Goal: Find contact information: Find contact information

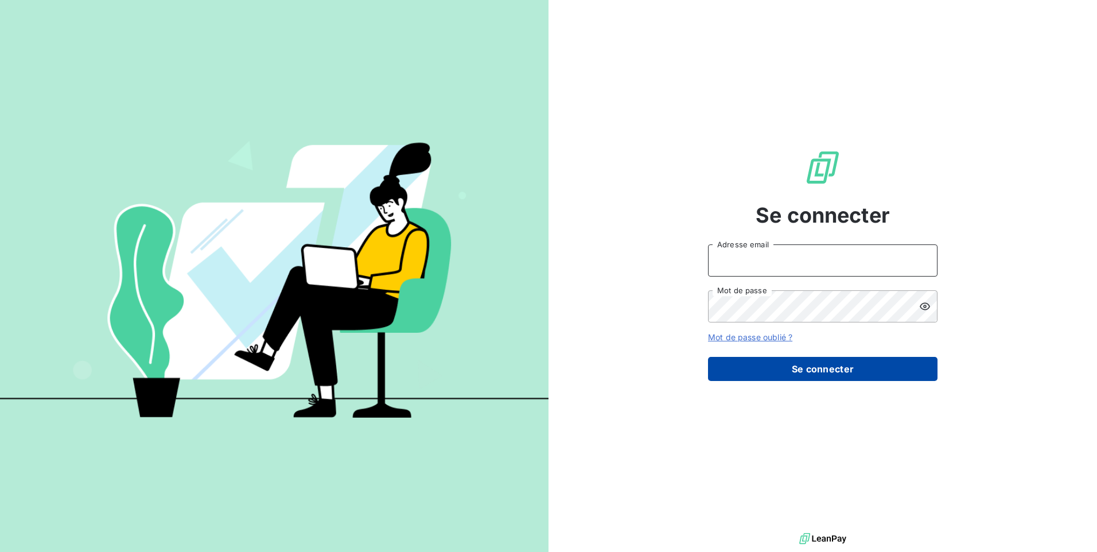
type input "[EMAIL_ADDRESS][DOMAIN_NAME]"
click at [807, 374] on button "Se connecter" at bounding box center [823, 369] width 230 height 24
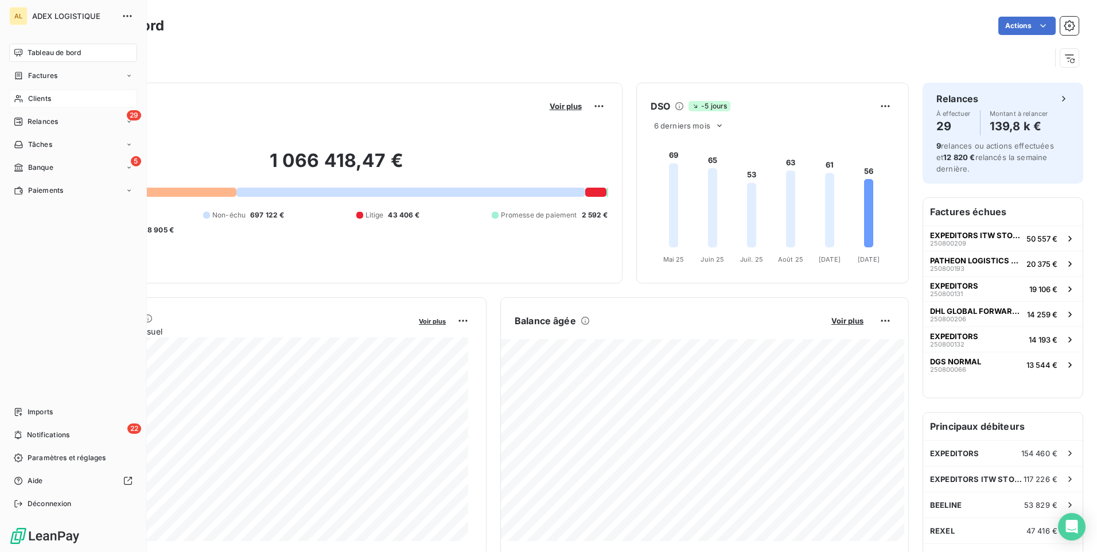
click at [62, 95] on div "Clients" at bounding box center [73, 99] width 128 height 18
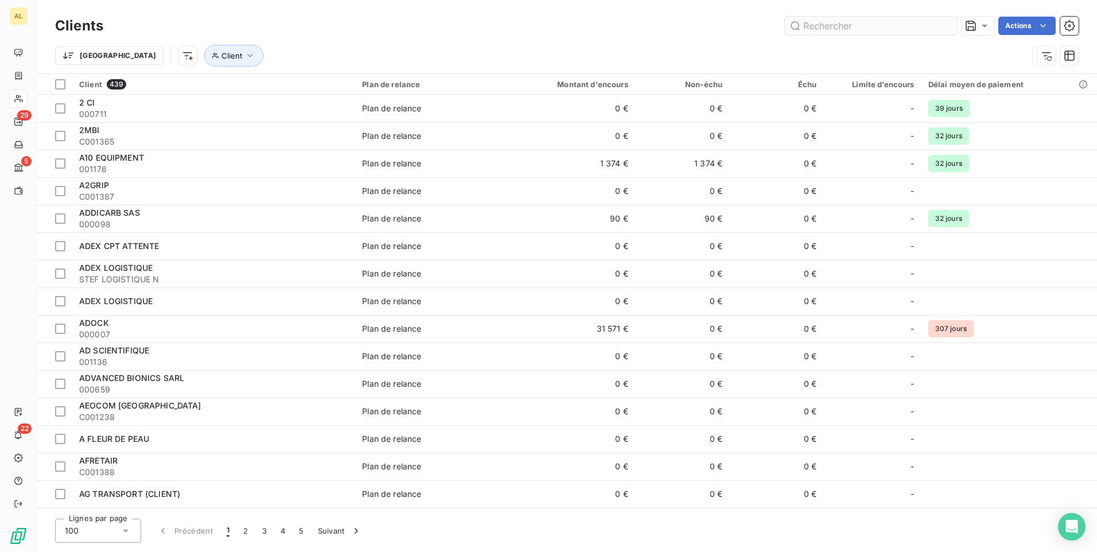
click at [893, 23] on input "text" at bounding box center [871, 26] width 172 height 18
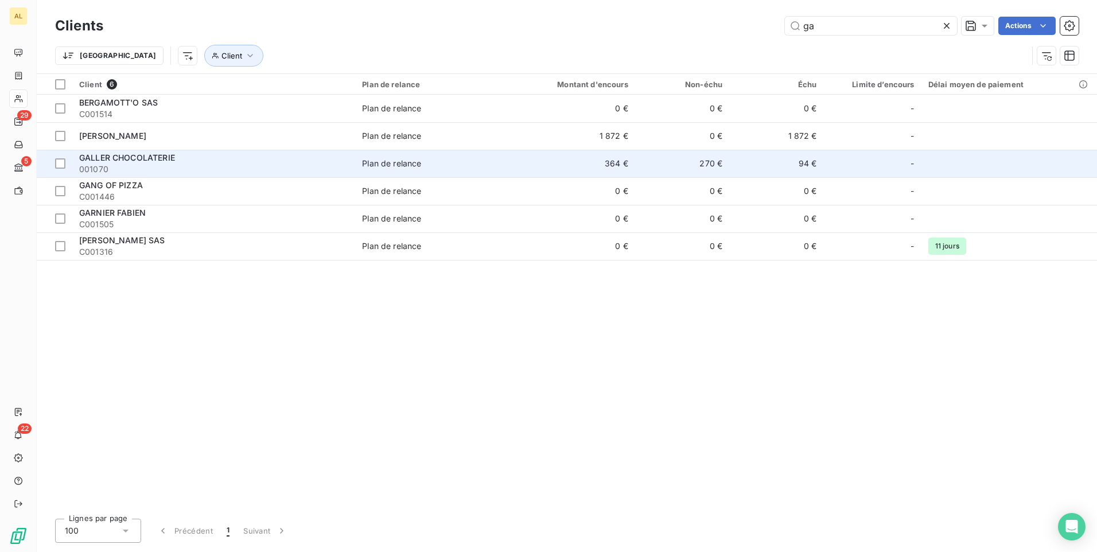
type input "ga"
click at [121, 156] on span "GALLER CHOCOLATERIE" at bounding box center [127, 158] width 96 height 10
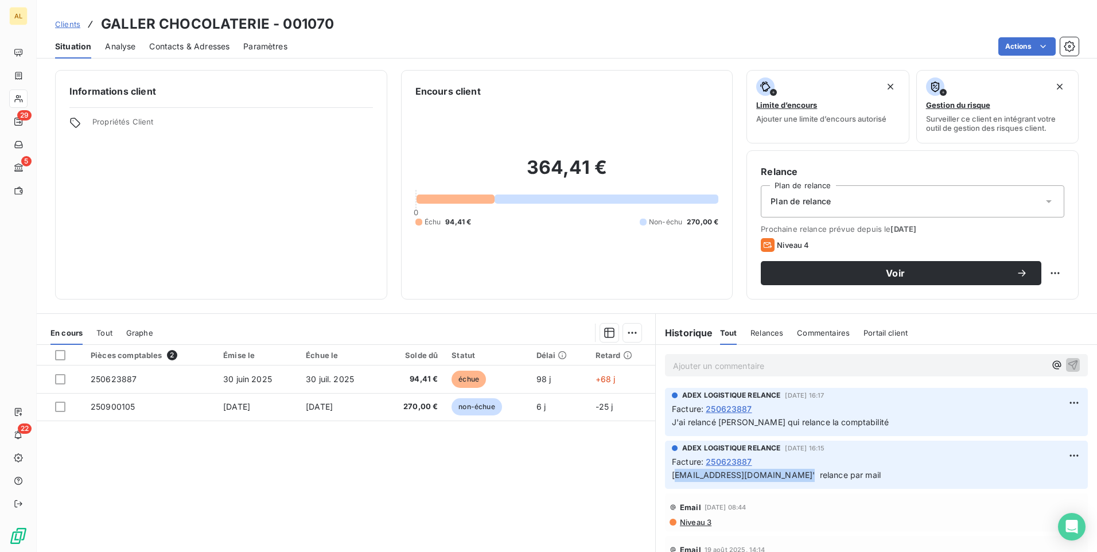
drag, startPoint x: 797, startPoint y: 474, endPoint x: 670, endPoint y: 477, distance: 126.3
click at [672, 477] on span "[EMAIL_ADDRESS][DOMAIN_NAME]' relance par mail" at bounding box center [776, 475] width 209 height 10
copy span "[EMAIL_ADDRESS][DOMAIN_NAME]"
